Goal: Transaction & Acquisition: Purchase product/service

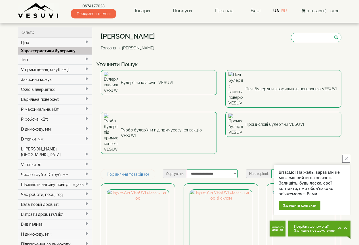
click at [348, 158] on button "close button" at bounding box center [346, 159] width 8 height 8
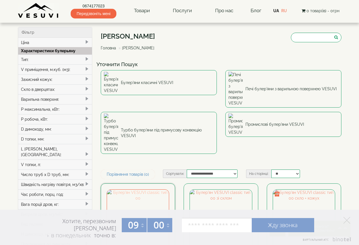
click at [133, 189] on img at bounding box center [138, 220] width 62 height 62
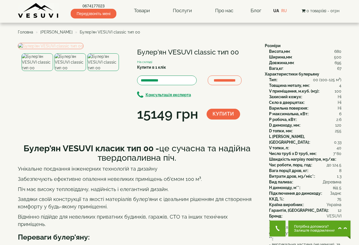
click at [60, 49] on img at bounding box center [51, 46] width 66 height 6
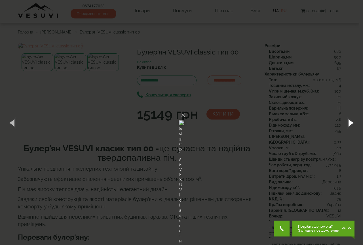
click at [349, 121] on button "button" at bounding box center [350, 122] width 26 height 31
